Goal: Transaction & Acquisition: Book appointment/travel/reservation

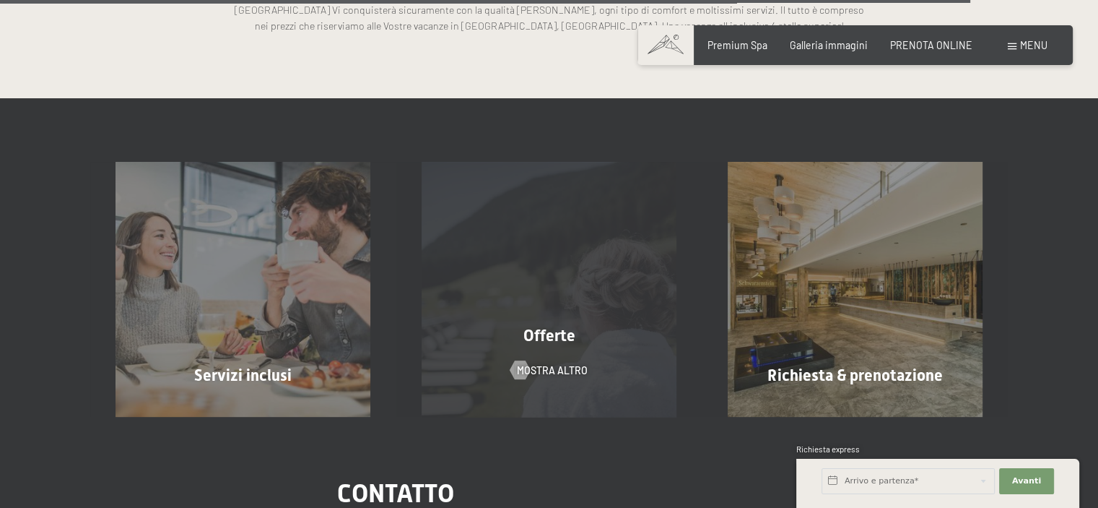
scroll to position [3683, 0]
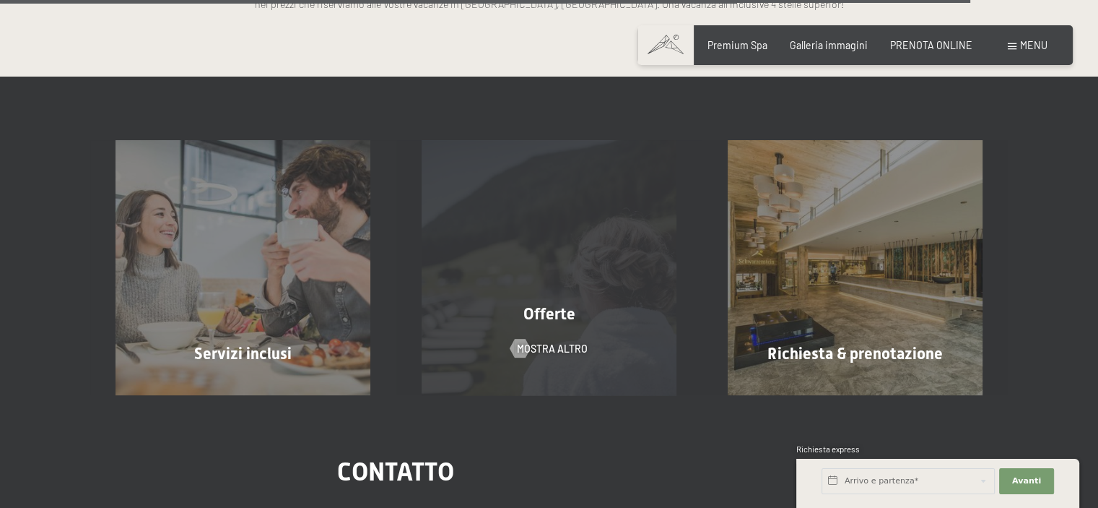
click at [547, 315] on span "Offerte" at bounding box center [550, 314] width 52 height 18
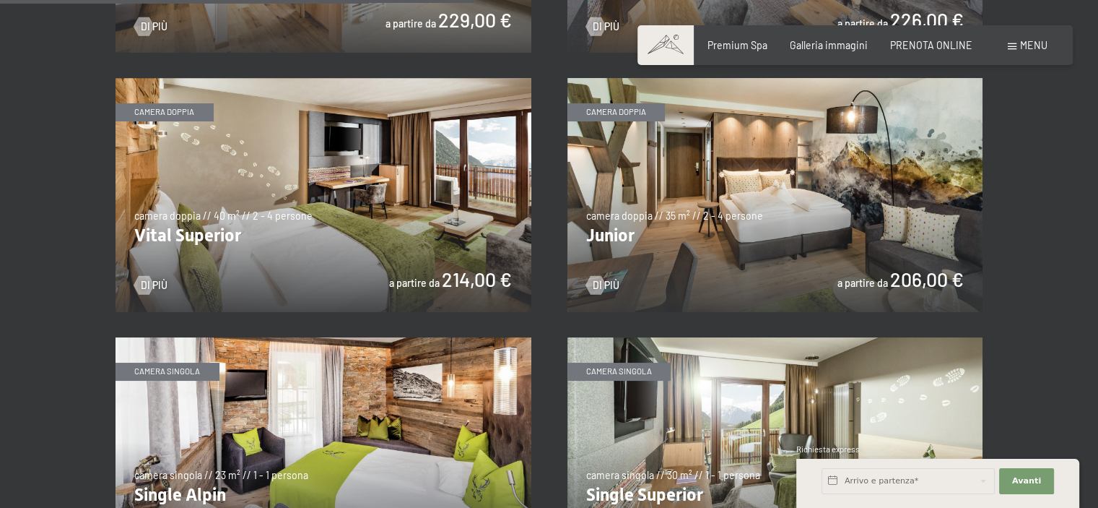
scroll to position [1805, 0]
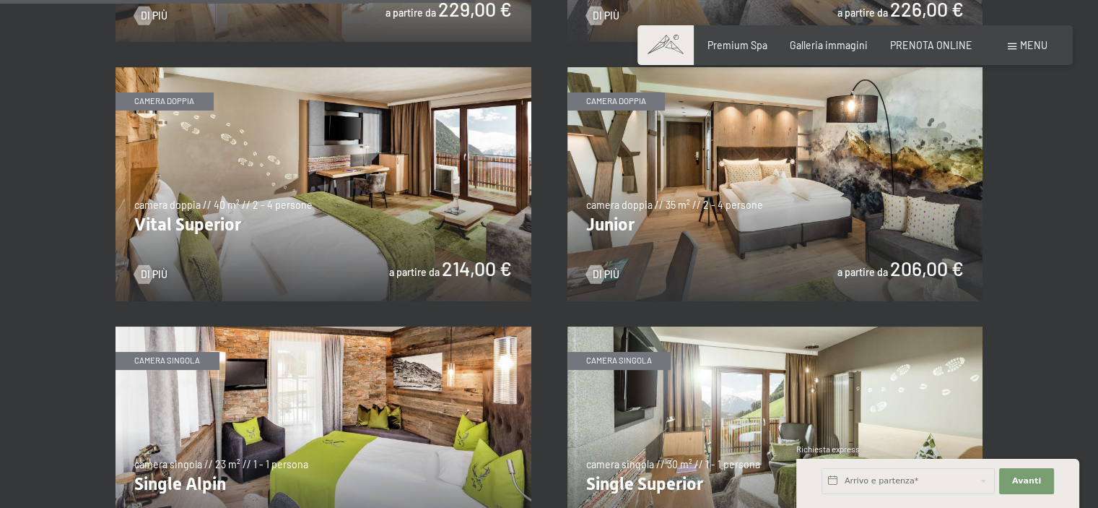
click at [879, 245] on img at bounding box center [776, 184] width 416 height 234
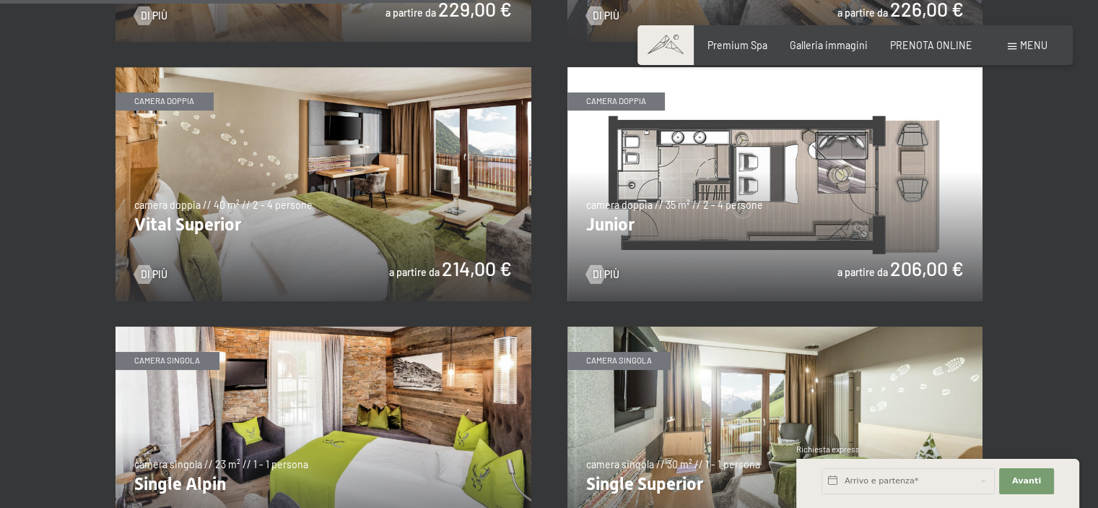
click at [849, 227] on img at bounding box center [776, 184] width 416 height 234
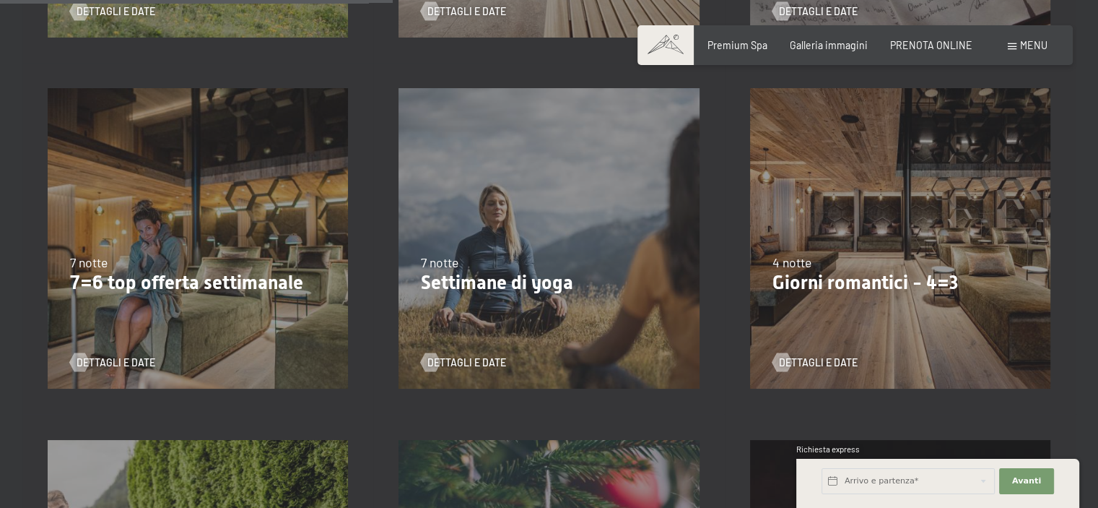
scroll to position [1011, 0]
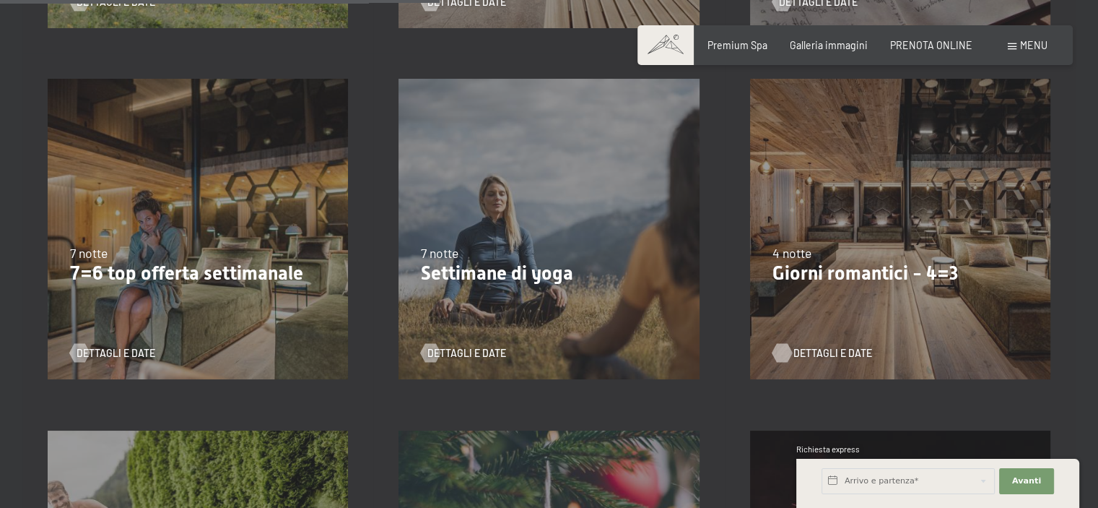
click at [804, 352] on span "Dettagli e Date" at bounding box center [833, 353] width 79 height 14
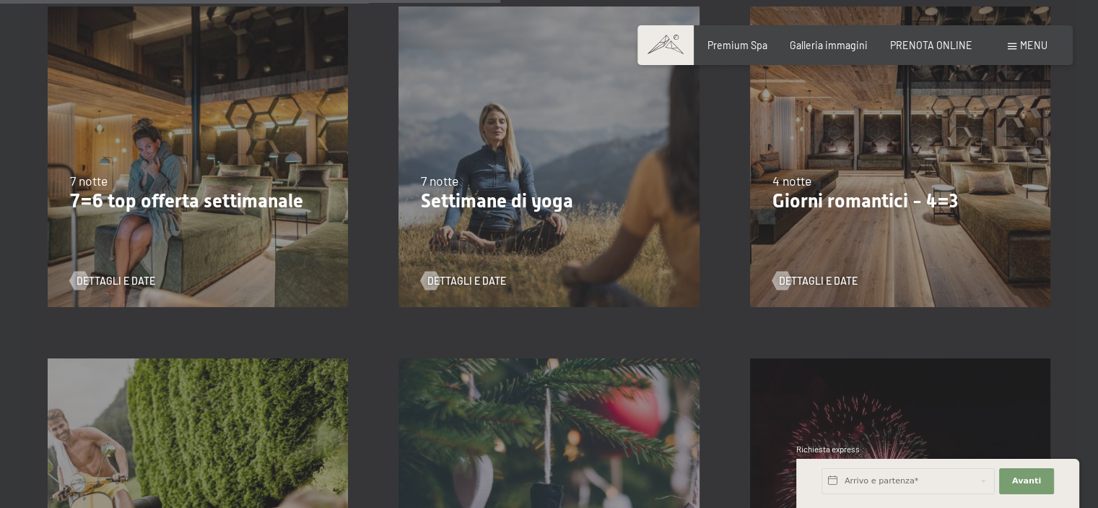
scroll to position [1300, 0]
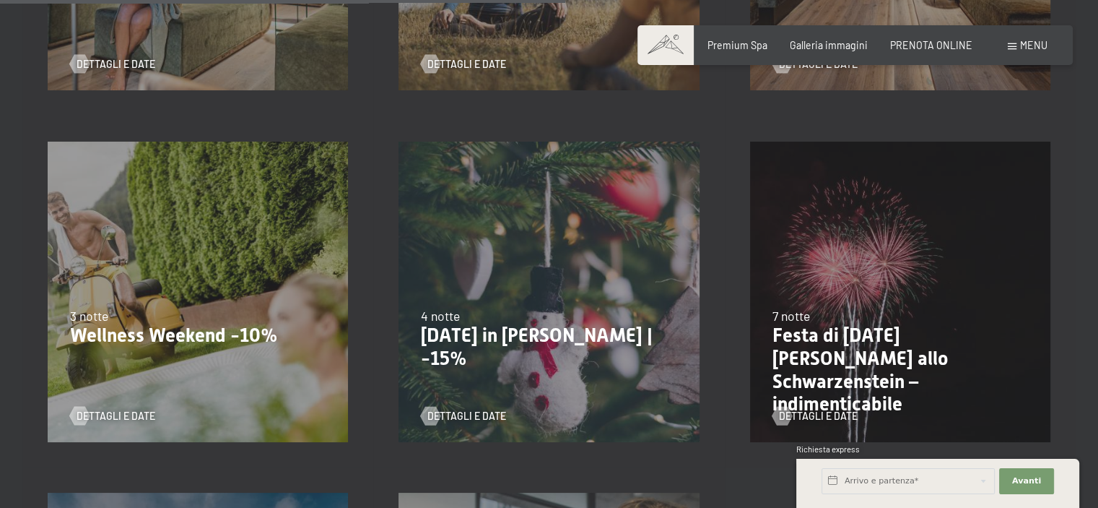
click at [161, 336] on p "Wellness Weekend -10%" at bounding box center [198, 335] width 256 height 23
click at [134, 417] on span "Dettagli e Date" at bounding box center [130, 416] width 79 height 14
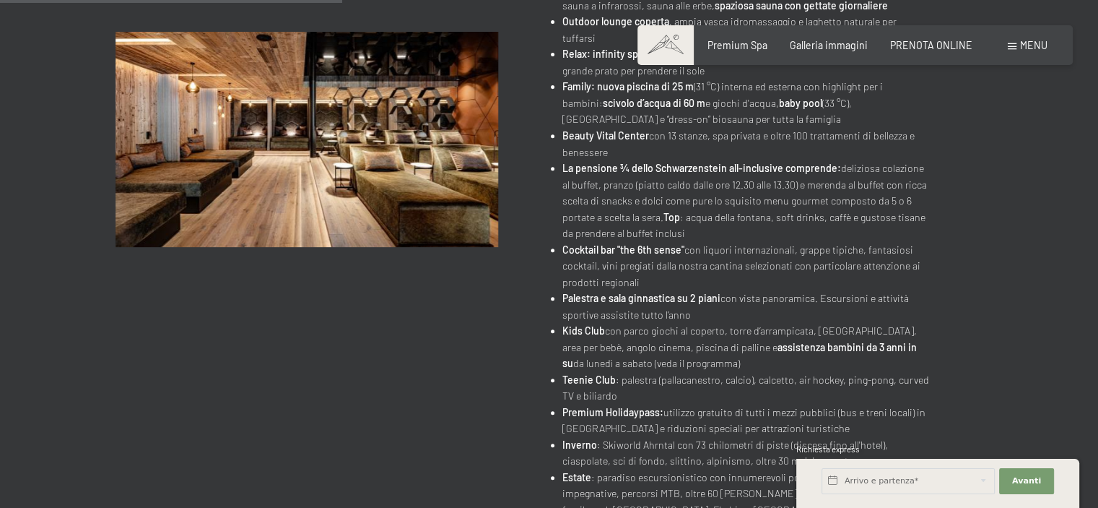
scroll to position [433, 0]
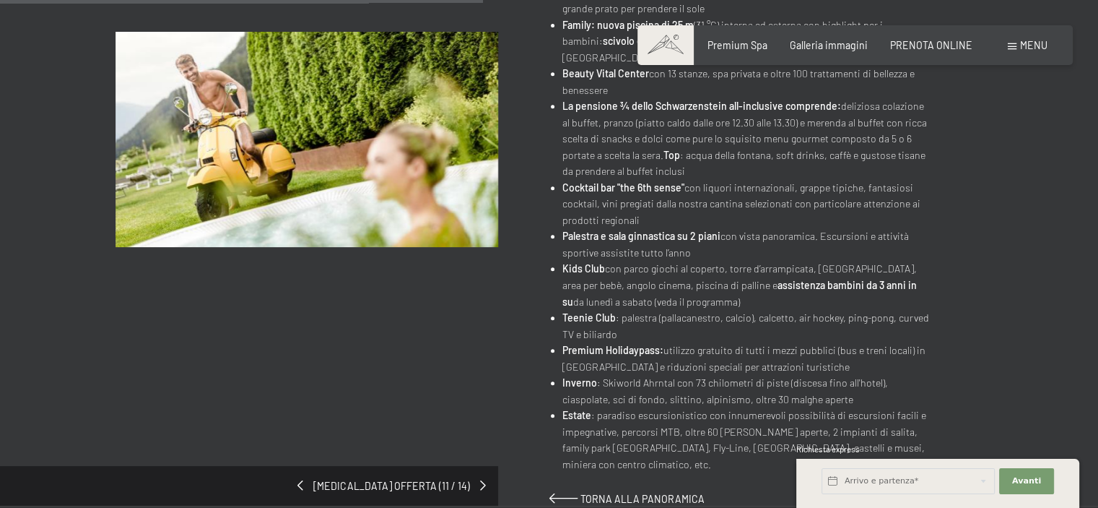
scroll to position [650, 0]
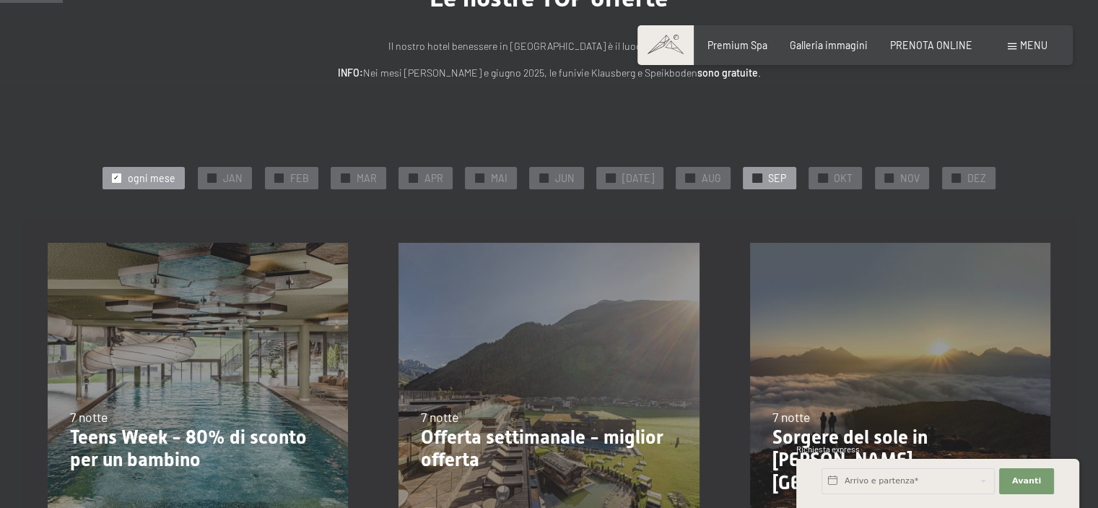
click at [769, 175] on span "SEP" at bounding box center [777, 178] width 18 height 14
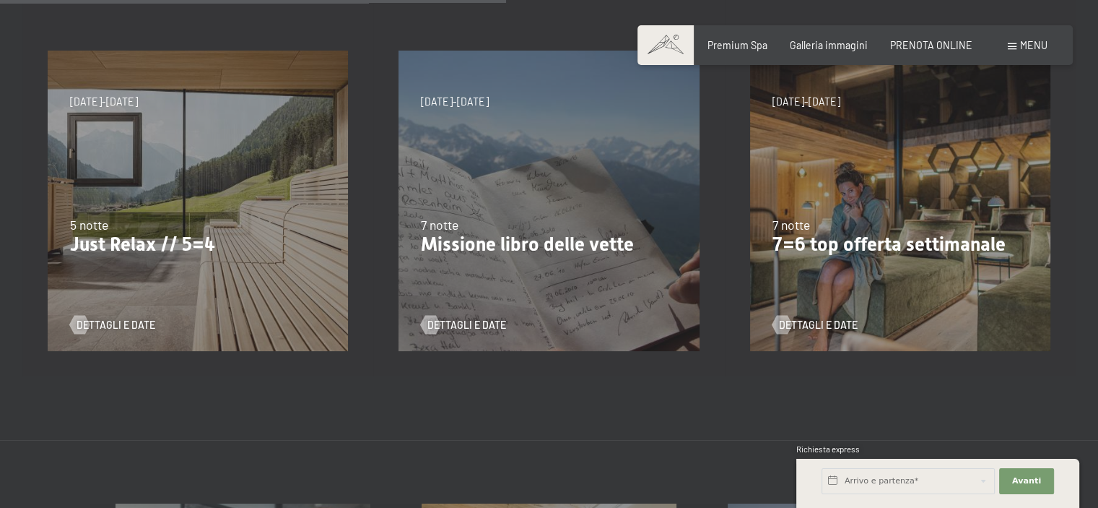
scroll to position [722, 0]
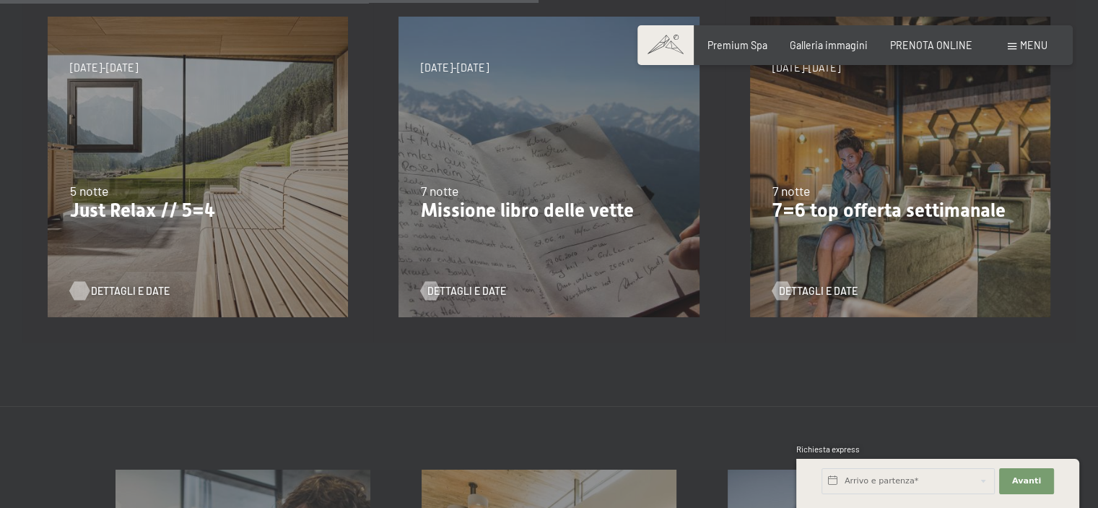
click at [114, 288] on span "Dettagli e Date" at bounding box center [130, 291] width 79 height 14
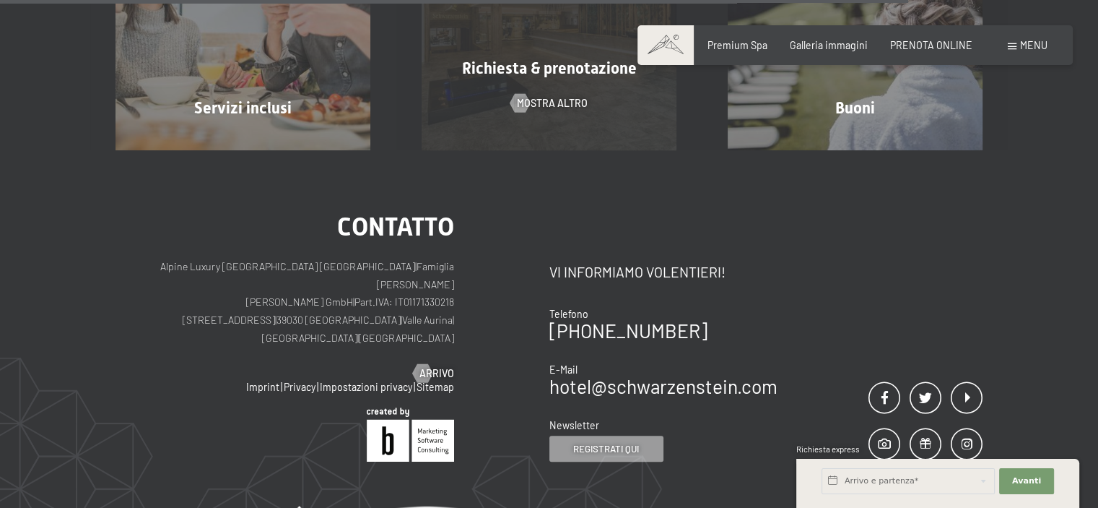
scroll to position [1300, 0]
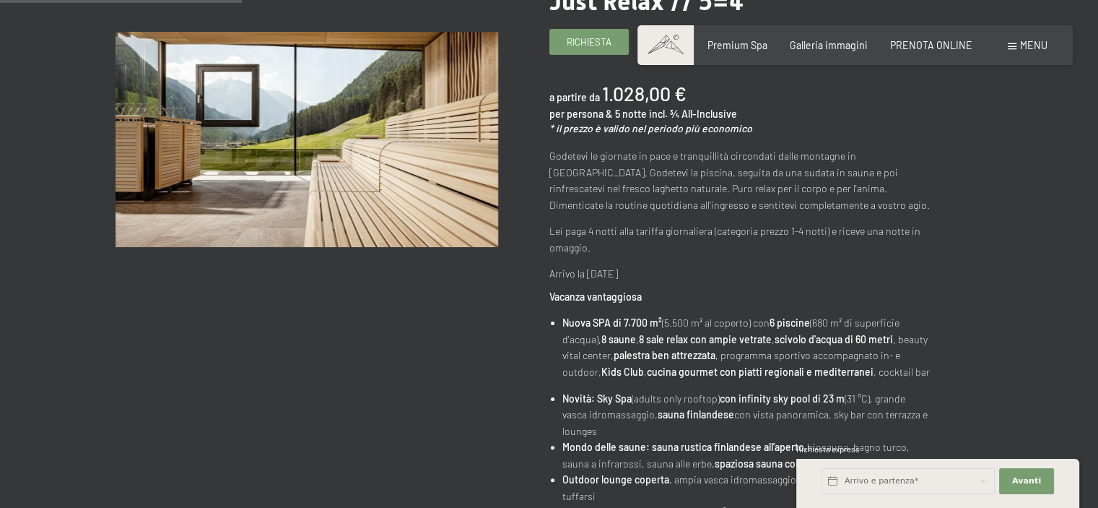
scroll to position [72, 0]
